Goal: Task Accomplishment & Management: Manage account settings

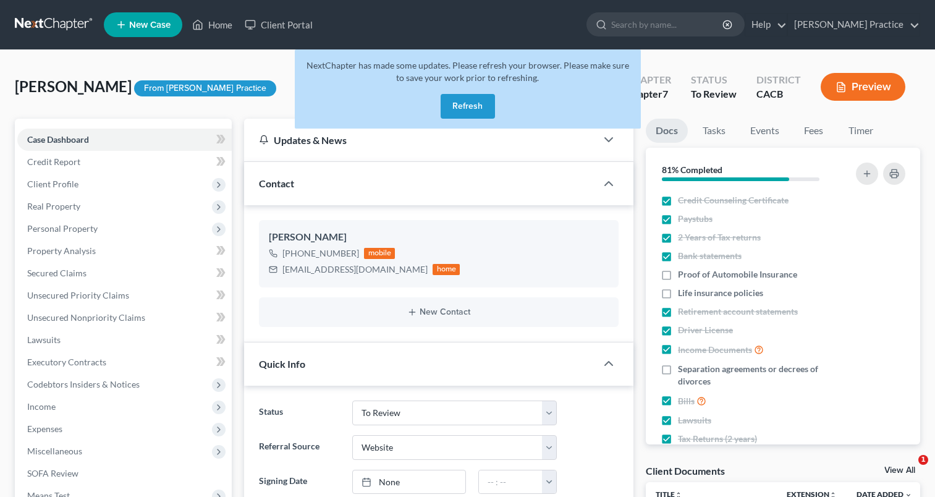
select select "7"
select select "3"
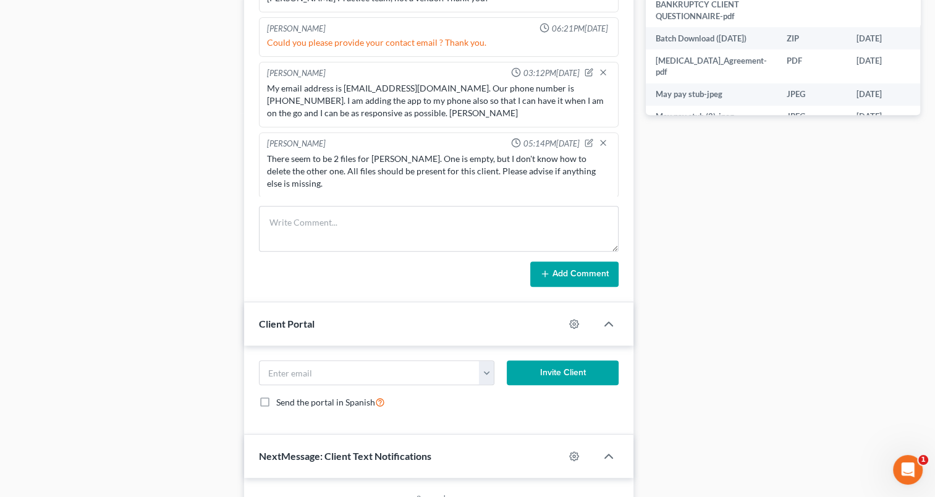
scroll to position [666, 0]
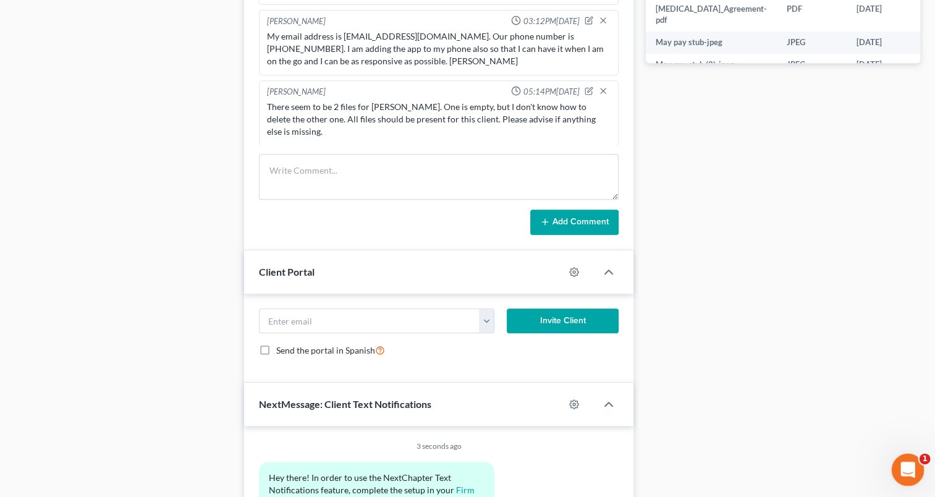
click at [909, 471] on icon "Open Intercom Messenger" at bounding box center [906, 468] width 20 height 20
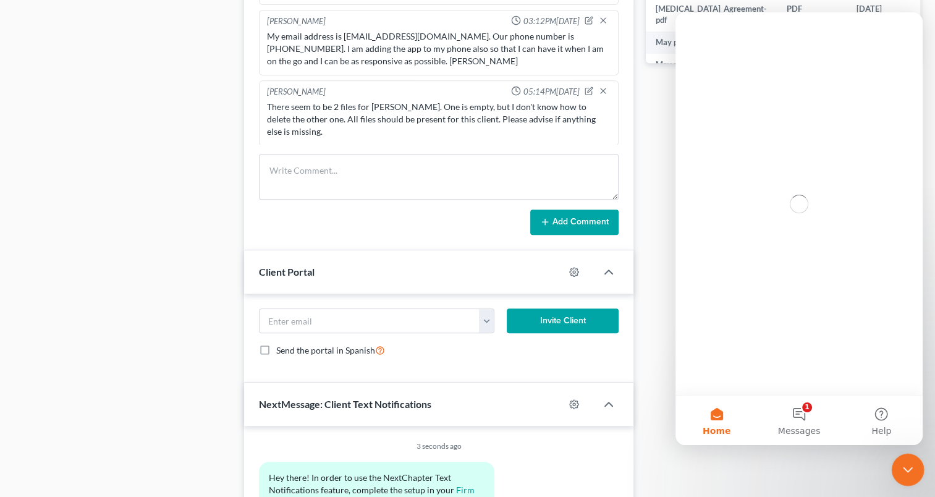
scroll to position [0, 0]
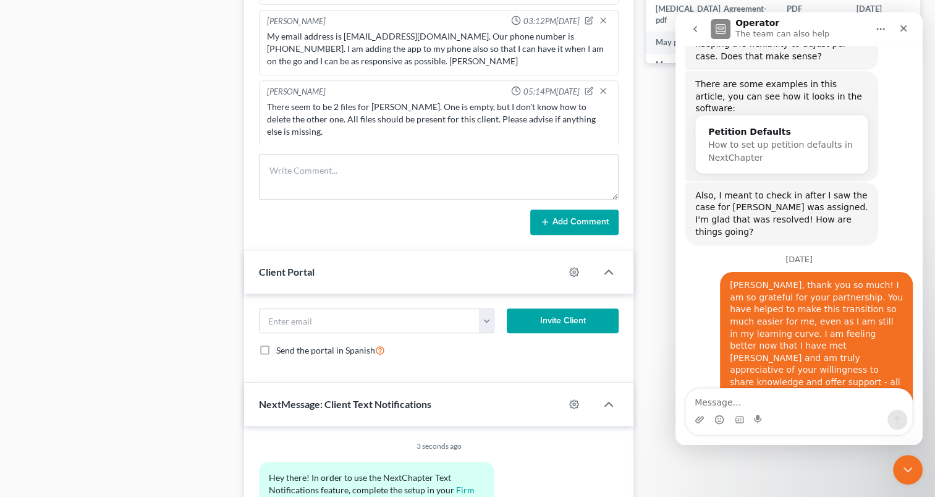
scroll to position [939, 0]
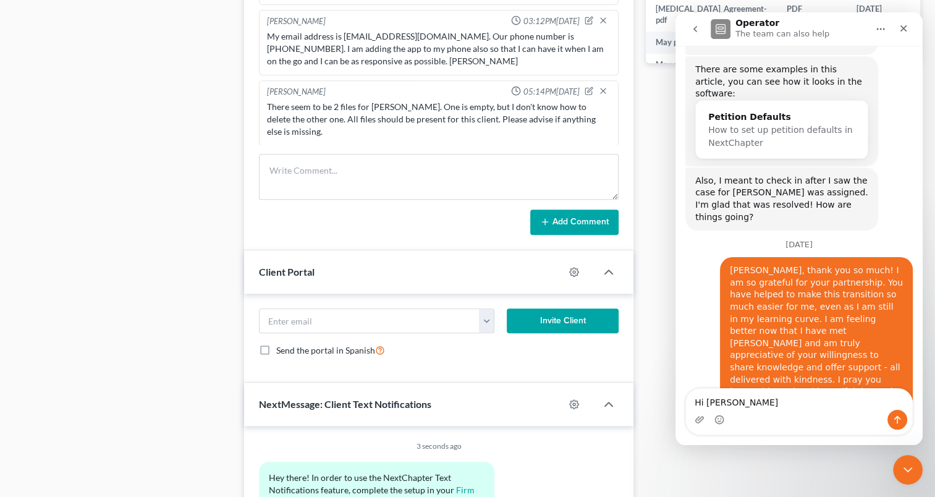
type textarea "Hi [PERSON_NAME],"
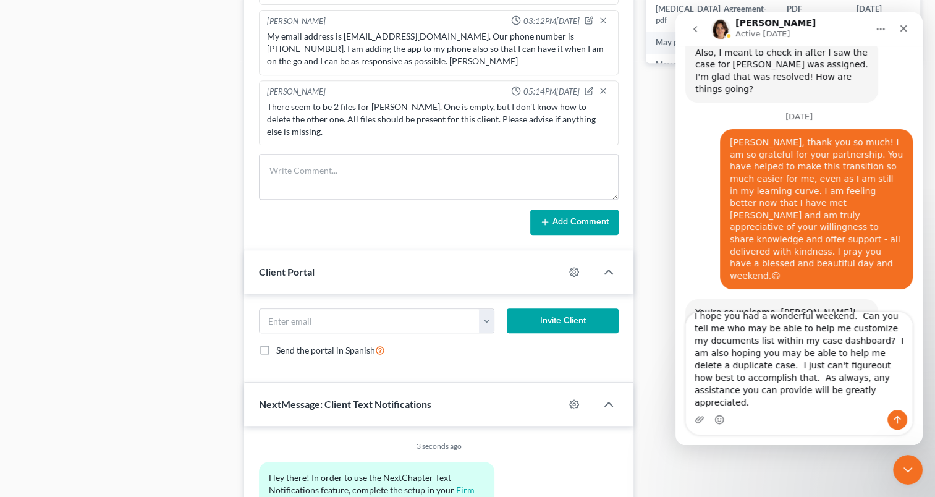
scroll to position [1070, 0]
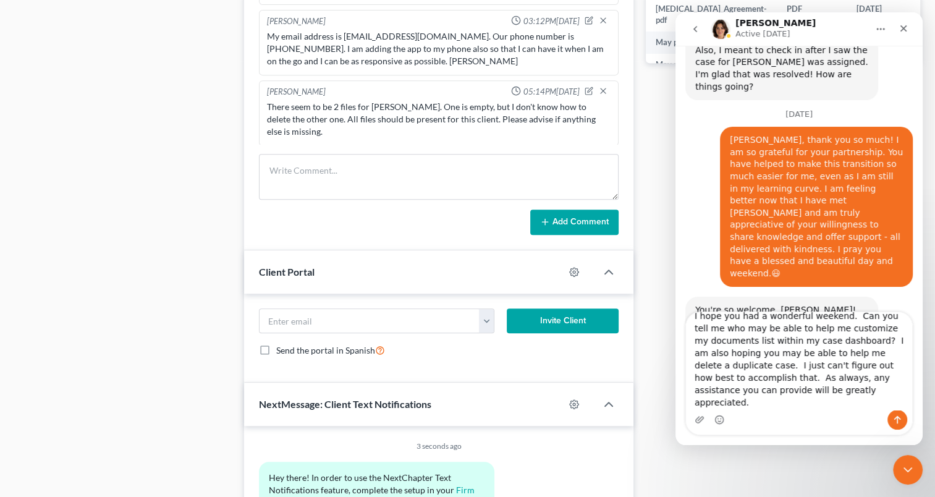
click at [846, 403] on textarea "I hope you had a wonderful weekend. Can you tell me who may be able to help me …" at bounding box center [799, 361] width 226 height 98
type textarea "I hope you had a wonderful weekend. Can you tell me who may be able to help me …"
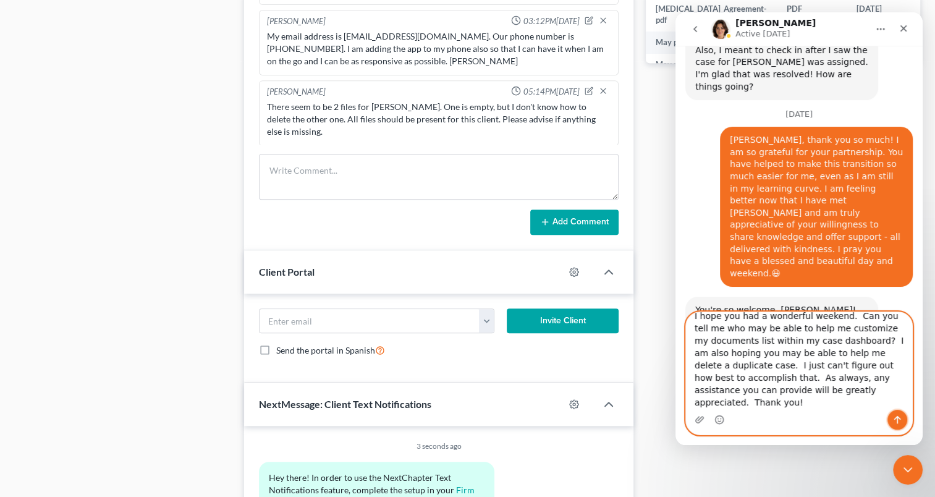
click at [896, 417] on icon "Send a message…" at bounding box center [897, 420] width 10 height 10
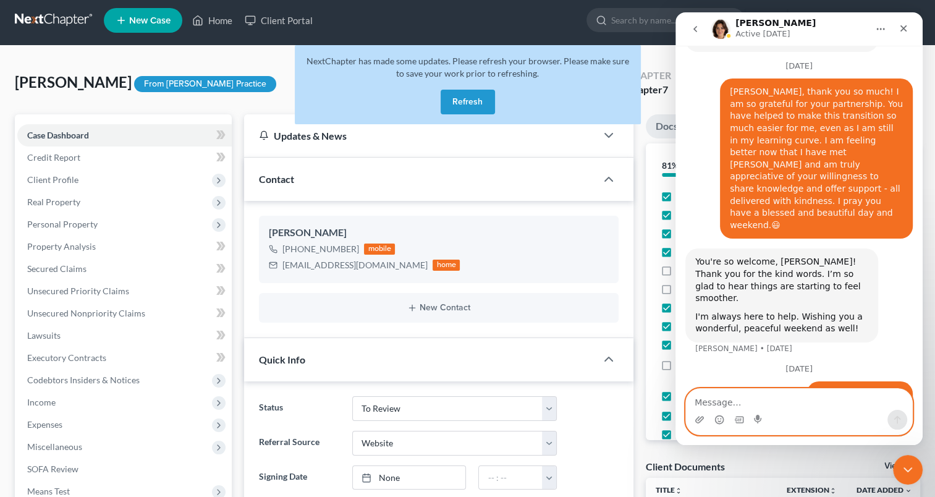
scroll to position [0, 0]
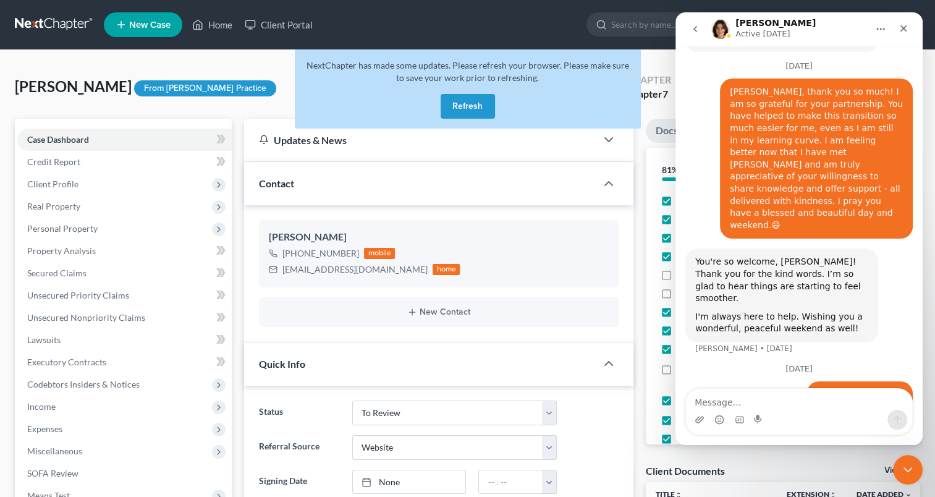
click at [463, 106] on button "Refresh" at bounding box center [468, 106] width 54 height 25
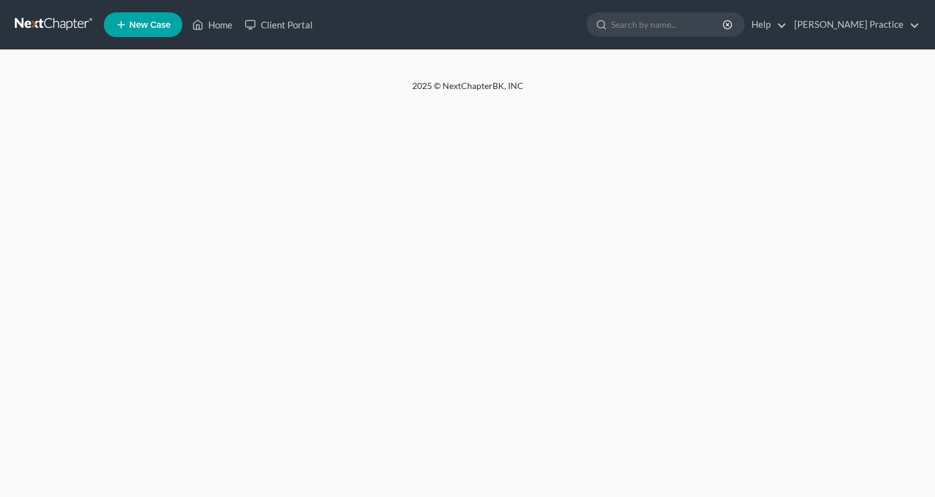
select select "3"
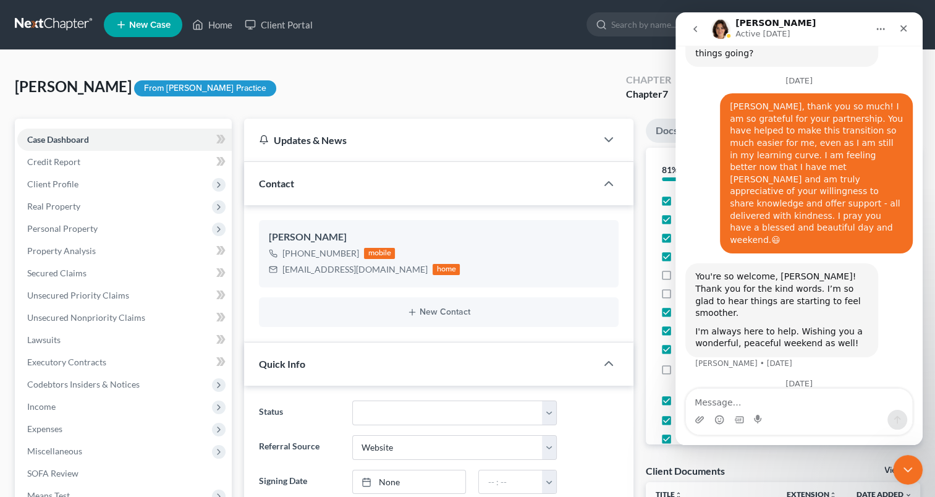
scroll to position [1118, 0]
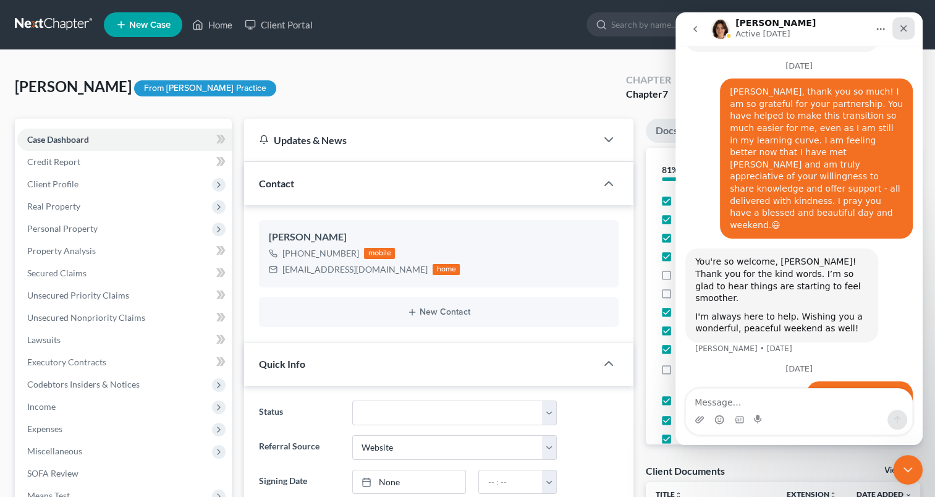
click at [899, 28] on icon "Close" at bounding box center [904, 28] width 10 height 10
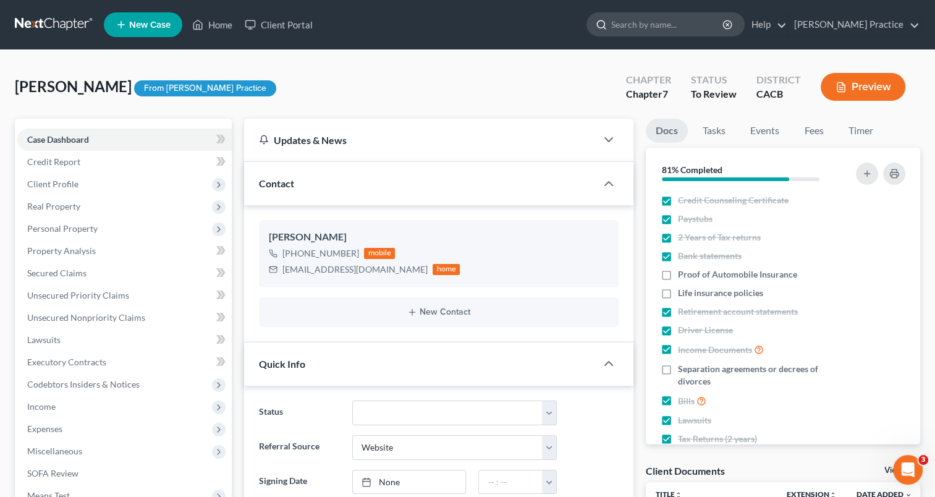
click at [669, 23] on input "search" at bounding box center [667, 24] width 113 height 23
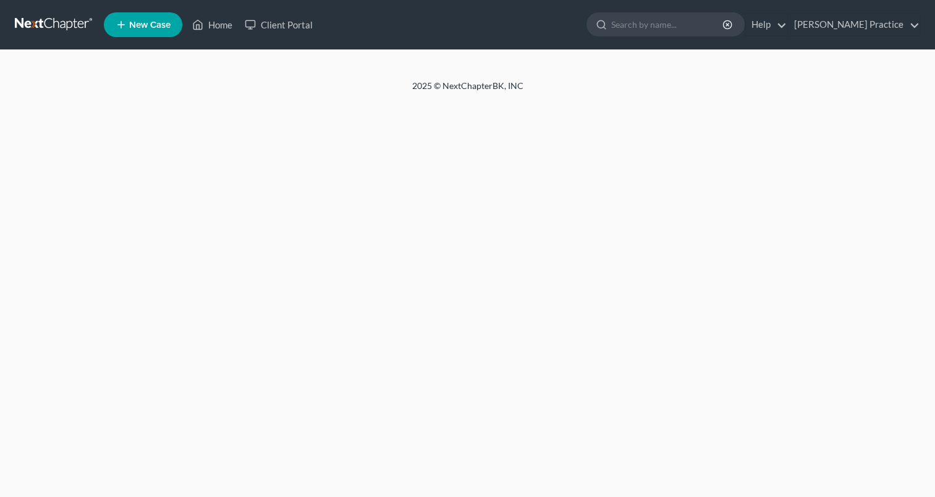
select select "3"
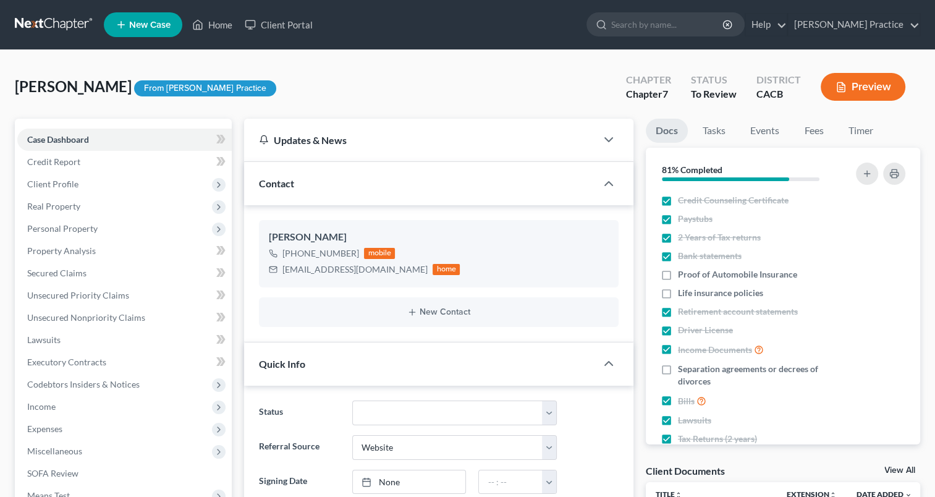
scroll to position [463, 0]
click at [668, 29] on input "search" at bounding box center [667, 24] width 113 height 23
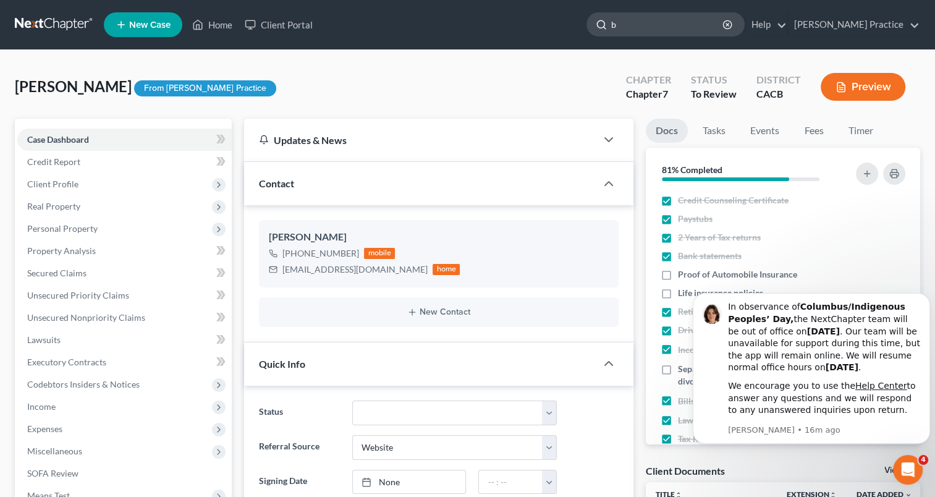
scroll to position [0, 0]
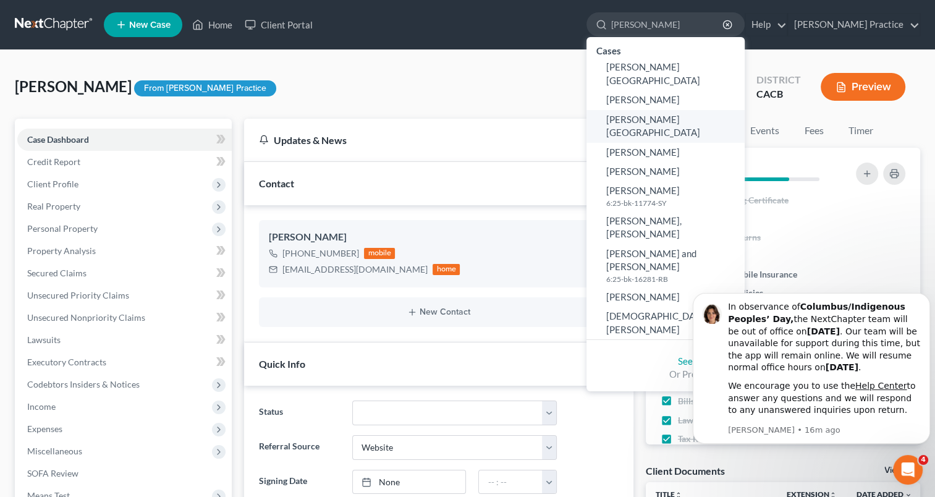
type input "britt"
click at [675, 114] on span "Frierson, Brittany" at bounding box center [653, 126] width 94 height 24
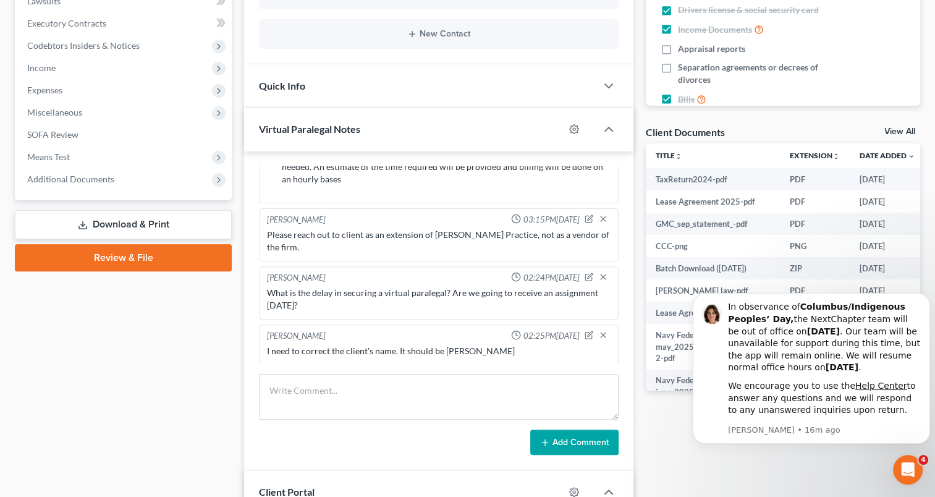
scroll to position [341, 0]
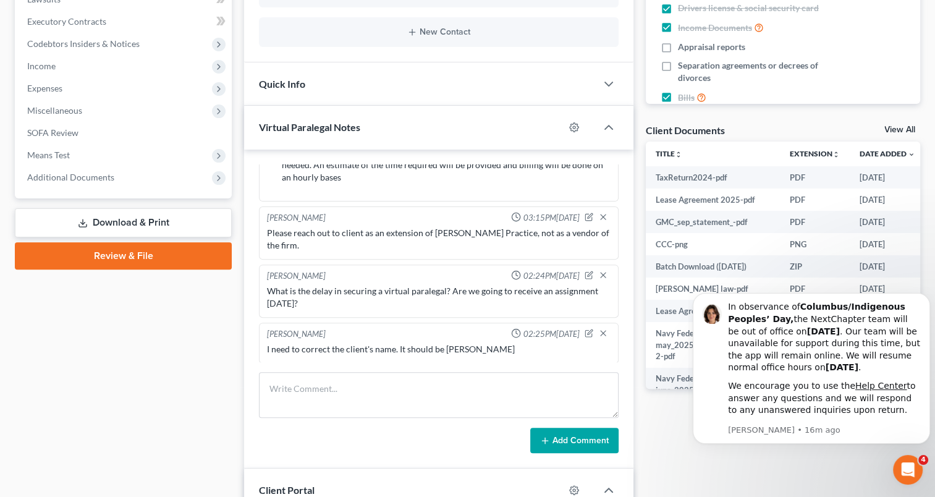
click at [899, 121] on div "Docs Tasks Events Fees Timer 69% Completed Nothing here yet! Credit Counseling …" at bounding box center [783, 211] width 287 height 867
click at [896, 128] on link "View All" at bounding box center [899, 129] width 31 height 9
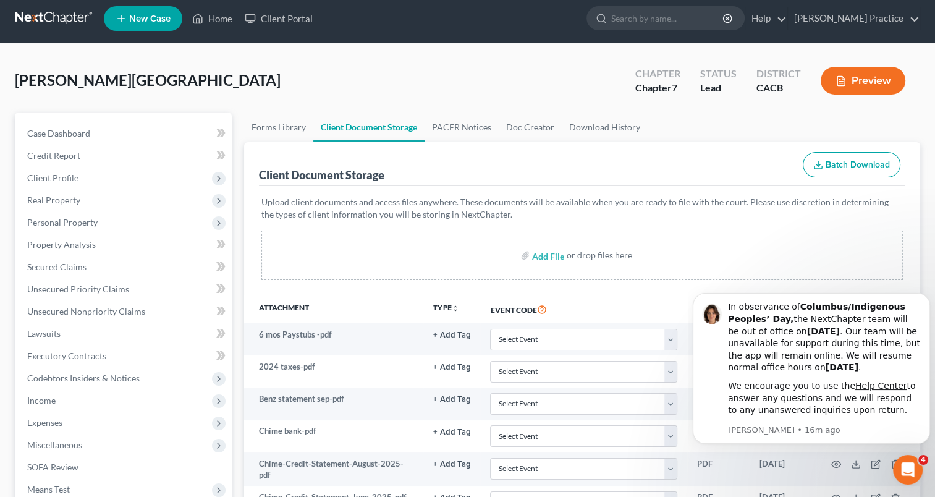
scroll to position [2, 0]
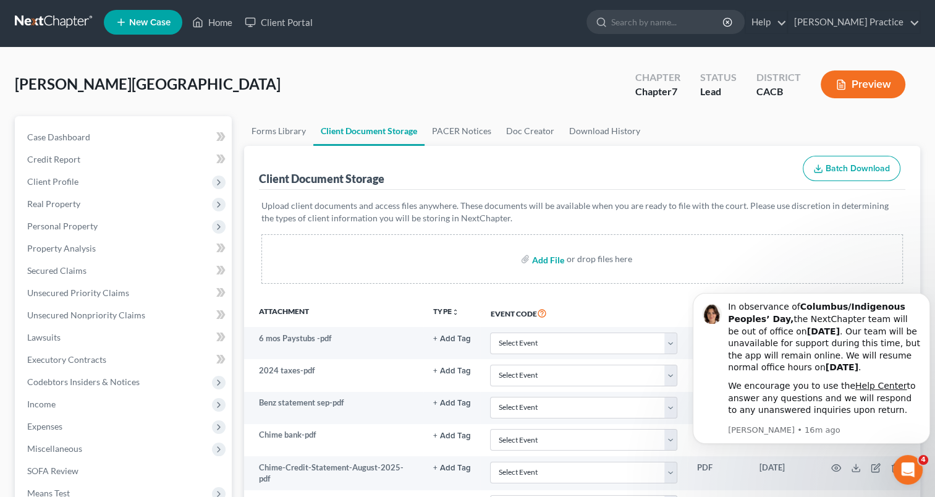
click at [541, 259] on input "file" at bounding box center [547, 259] width 30 height 22
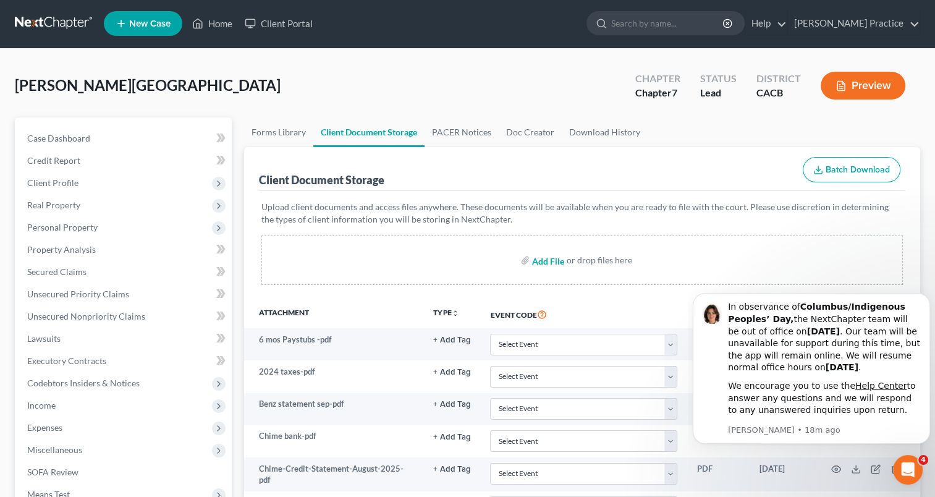
scroll to position [0, 0]
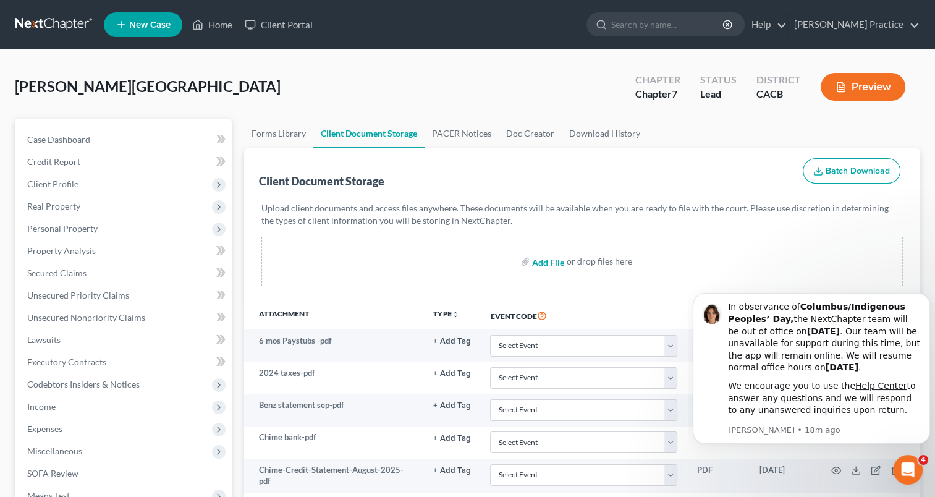
click at [549, 260] on input "file" at bounding box center [547, 261] width 30 height 22
type input "C:\fakepath\Frierson Credit_report.pdf"
click at [539, 258] on input "file" at bounding box center [547, 261] width 30 height 22
click at [549, 258] on input "file" at bounding box center [547, 261] width 30 height 22
type input "C:\fakepath\Chime-Credit-Statement-August-2025.pdf"
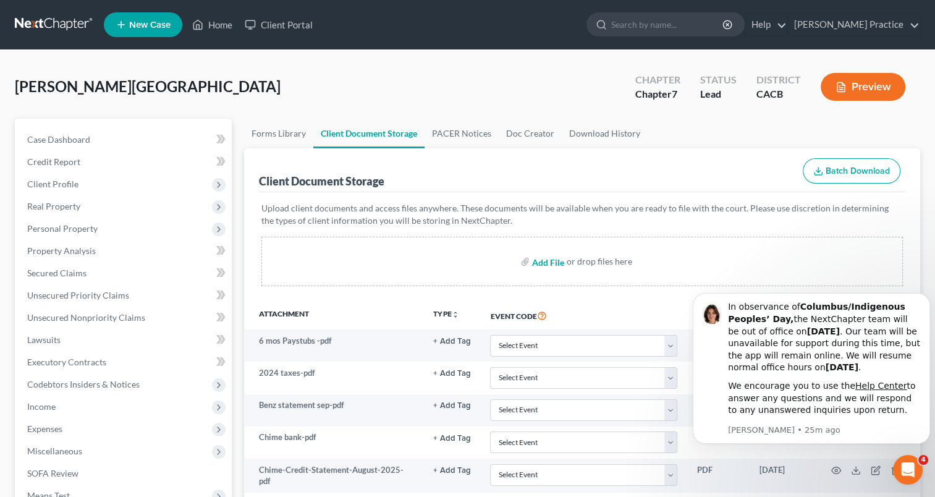
click at [541, 257] on input "file" at bounding box center [547, 261] width 30 height 22
type input "C:\fakepath\Sep_and_Oct_stubs.pdf"
drag, startPoint x: 903, startPoint y: 464, endPoint x: 904, endPoint y: 458, distance: 6.3
click at [902, 461] on icon "Open Intercom Messenger" at bounding box center [906, 468] width 20 height 20
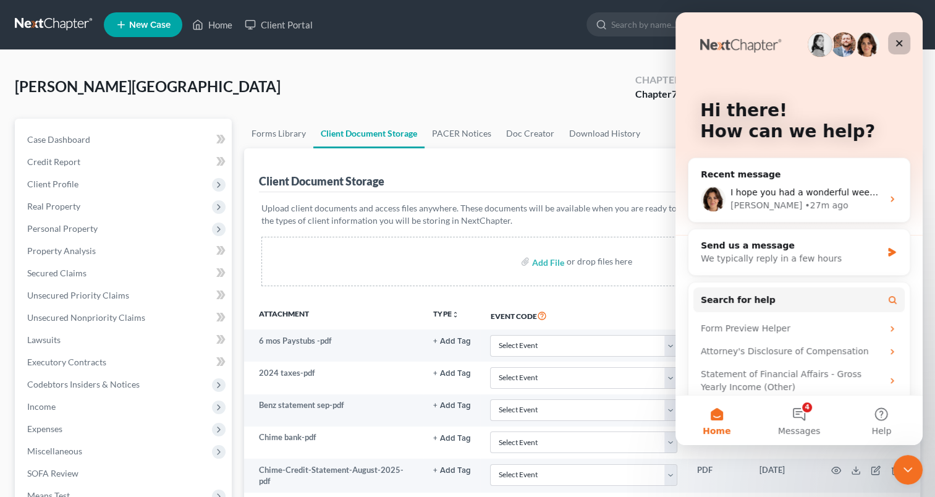
click at [898, 39] on icon "Close" at bounding box center [899, 43] width 10 height 10
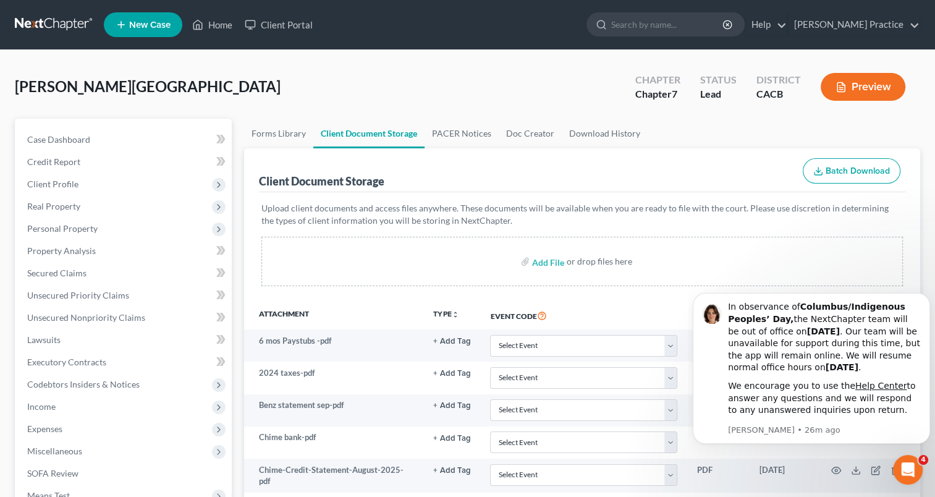
drag, startPoint x: 146, startPoint y: 122, endPoint x: 774, endPoint y: 247, distance: 639.8
click at [684, 245] on div "Add File or drop files here" at bounding box center [582, 261] width 642 height 49
click at [923, 297] on icon "Dismiss notification" at bounding box center [926, 297] width 7 height 7
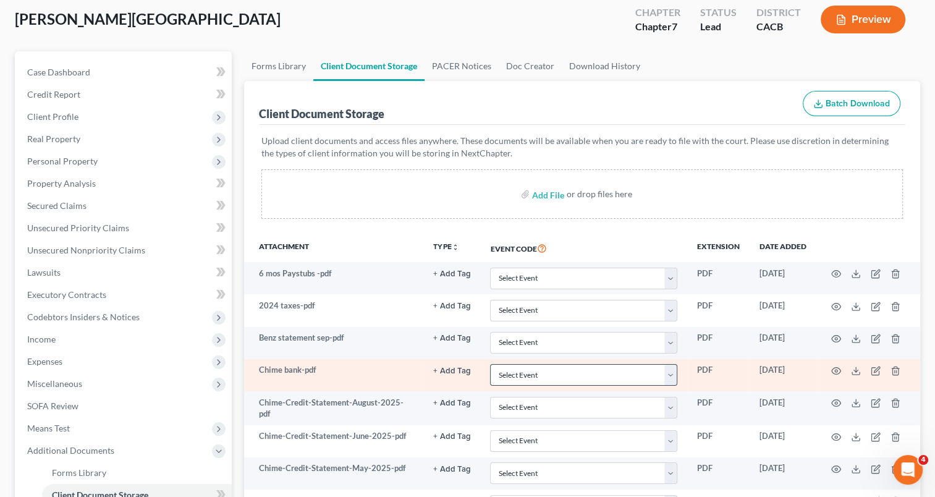
scroll to position [23, 0]
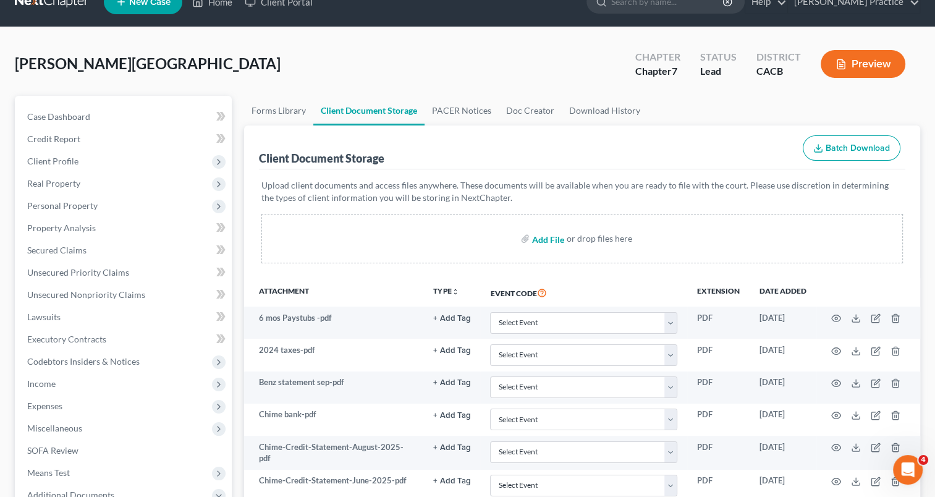
click at [548, 237] on input "file" at bounding box center [547, 238] width 30 height 22
type input "C:\fakepath\2023 taxes.pdf"
